Goal: Transaction & Acquisition: Subscribe to service/newsletter

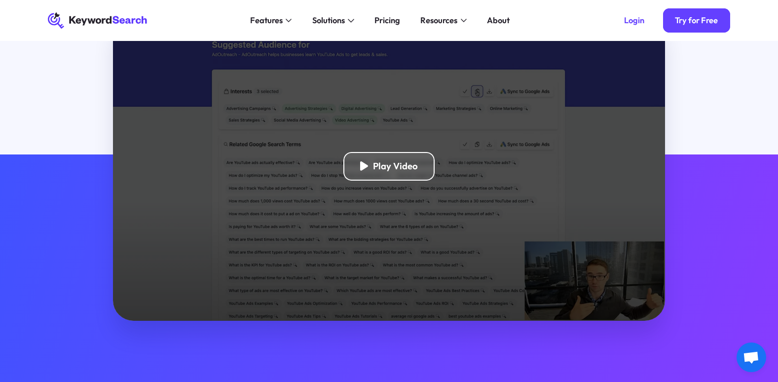
scroll to position [49, 0]
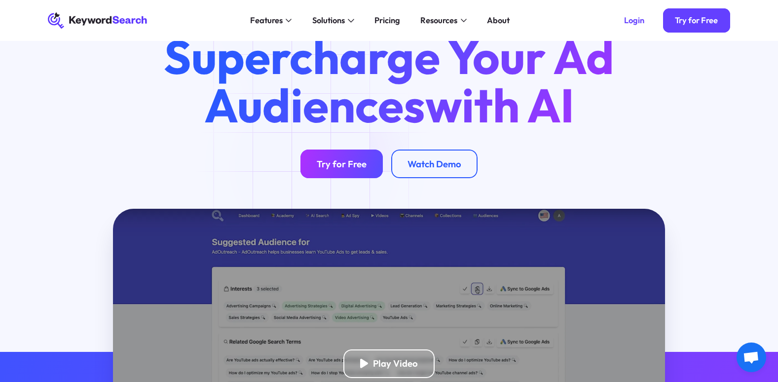
click at [318, 167] on div "Try for Free" at bounding box center [342, 163] width 50 height 11
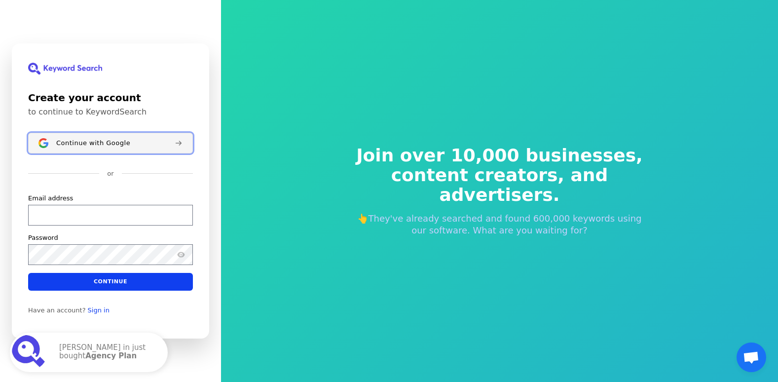
click at [93, 142] on span "Continue with Google" at bounding box center [93, 143] width 74 height 8
